Goal: Task Accomplishment & Management: Manage account settings

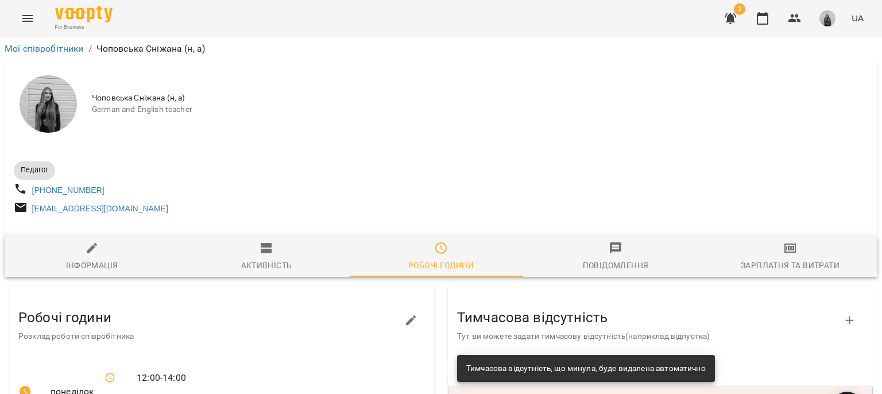
scroll to position [230, 0]
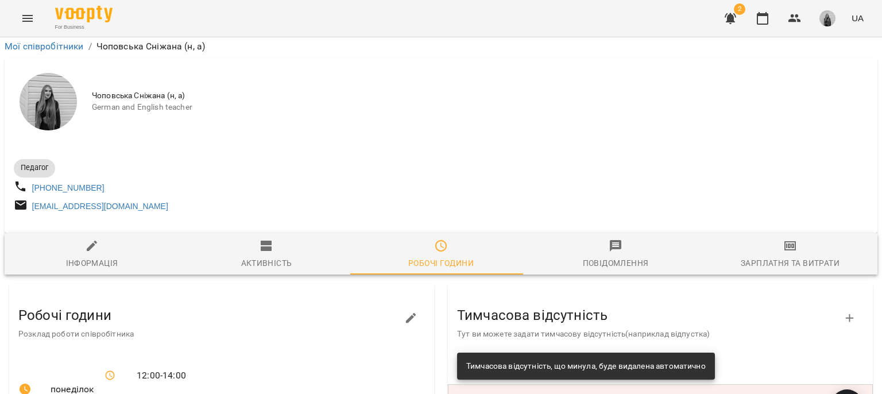
click at [822, 15] on img "button" at bounding box center [828, 18] width 16 height 16
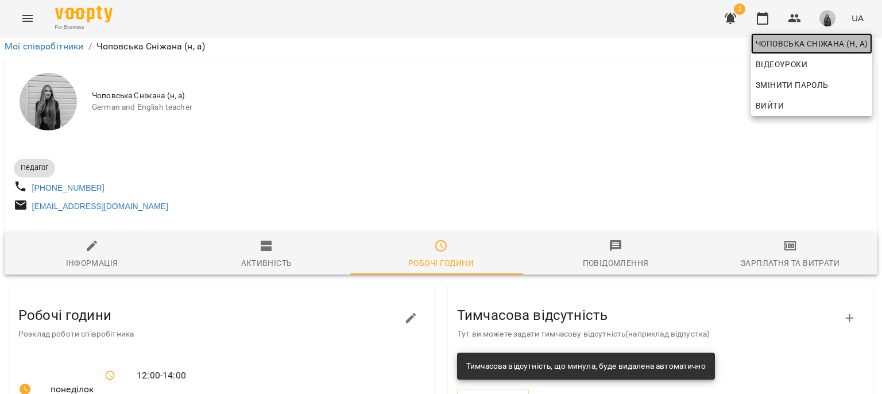
click at [798, 40] on span "Чоповська Сніжана (н, а)" at bounding box center [812, 44] width 112 height 14
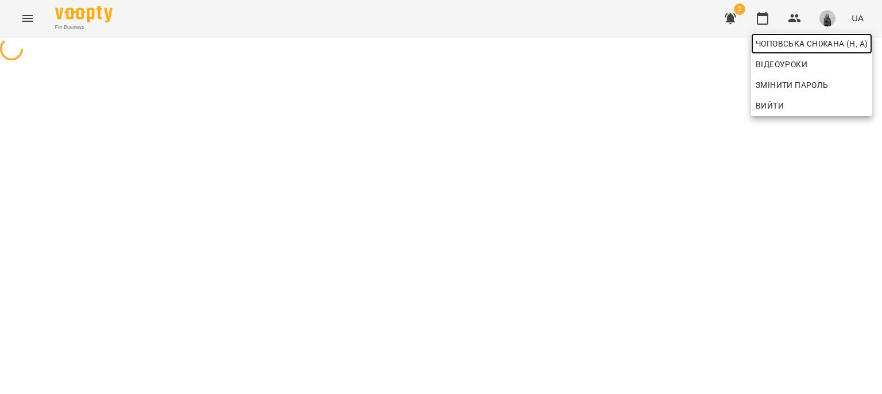
scroll to position [0, 0]
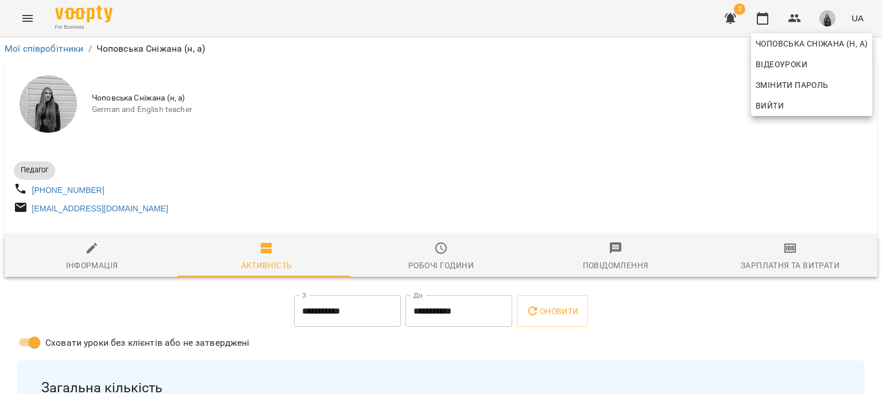
click at [29, 22] on div at bounding box center [441, 197] width 882 height 394
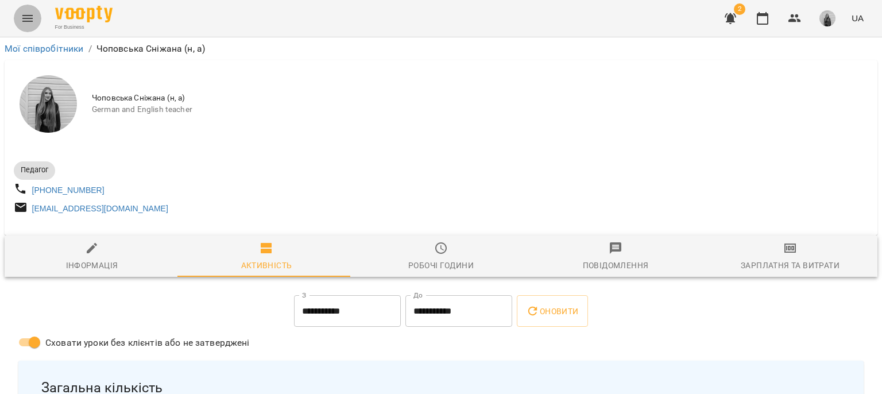
click at [29, 22] on icon "Menu" at bounding box center [28, 18] width 14 height 14
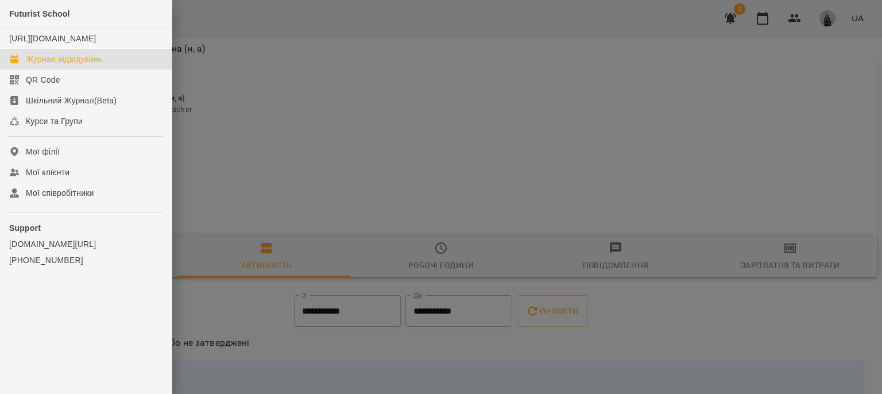
click at [38, 65] on div "Журнал відвідувань" at bounding box center [64, 58] width 76 height 11
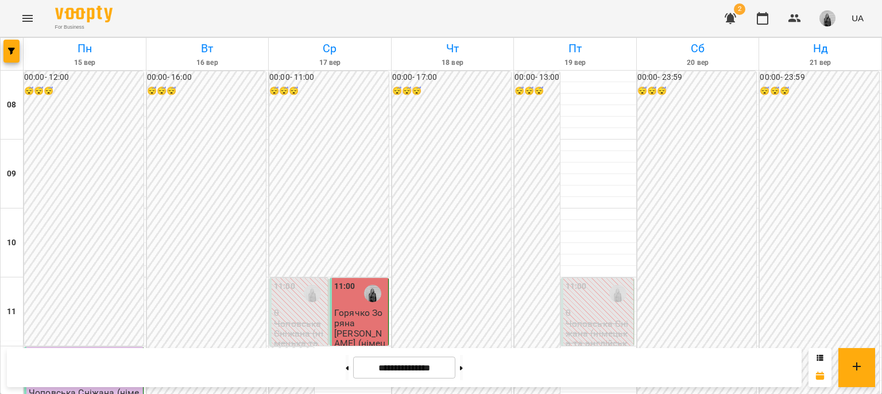
scroll to position [632, 0]
click at [463, 372] on button at bounding box center [461, 367] width 3 height 25
type input "**********"
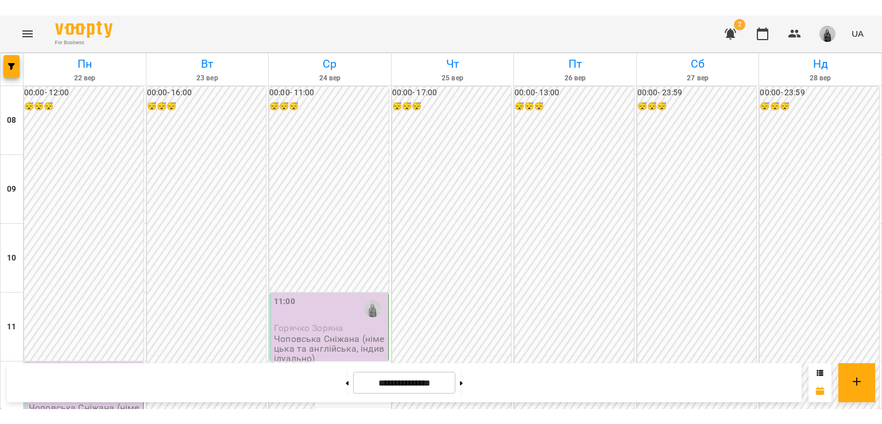
scroll to position [517, 0]
